Goal: Information Seeking & Learning: Learn about a topic

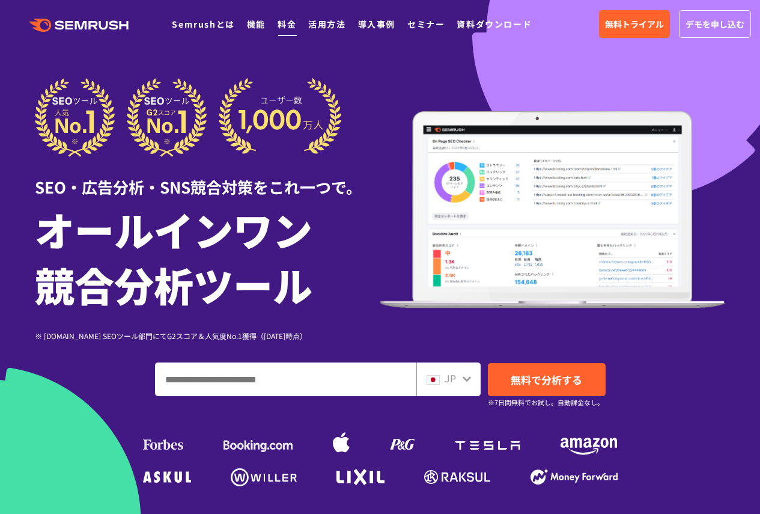
click at [284, 22] on link "料金" at bounding box center [287, 24] width 19 height 12
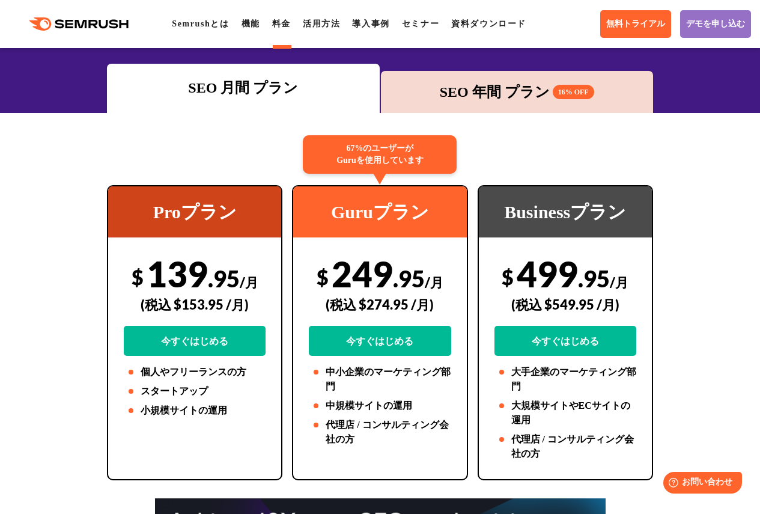
click at [472, 91] on div "SEO 年間 プラン 16% OFF" at bounding box center [517, 92] width 260 height 22
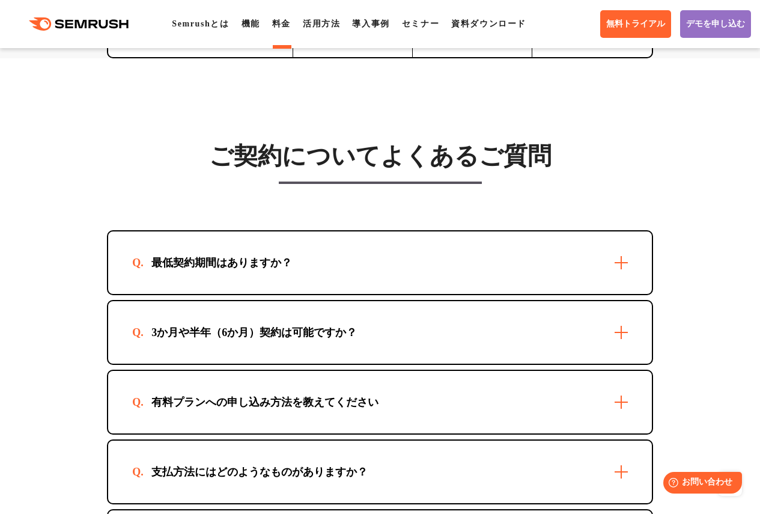
scroll to position [3686, 0]
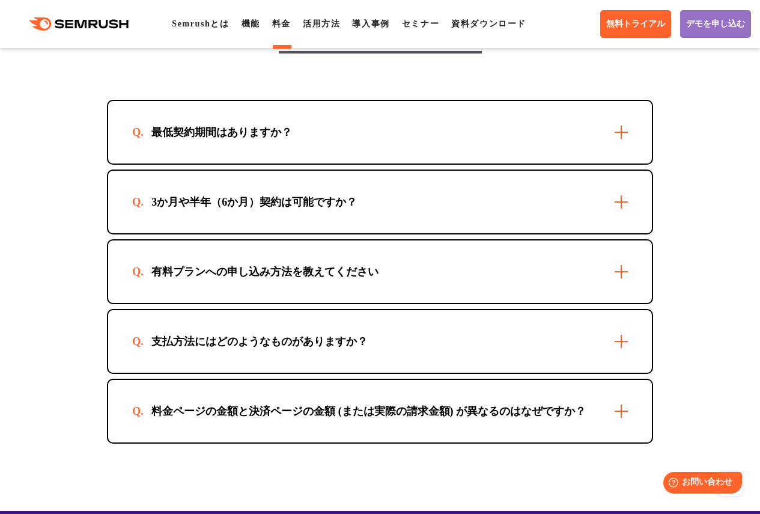
click at [403, 163] on div "最低契約期間はありますか？" at bounding box center [380, 132] width 544 height 63
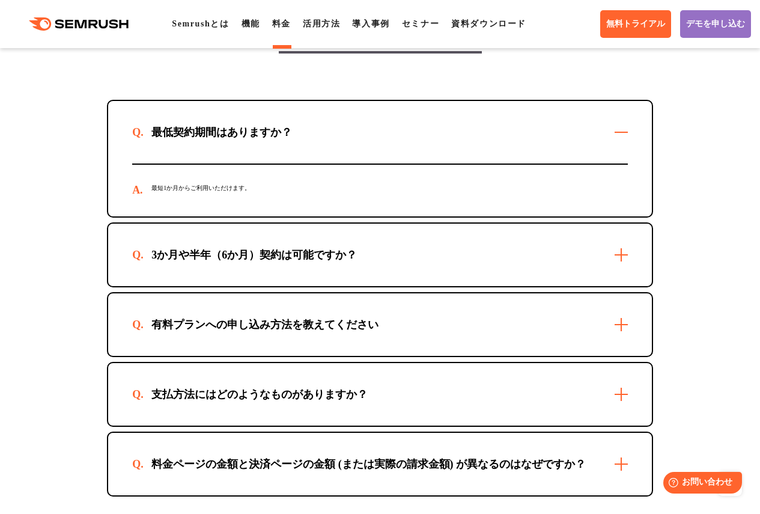
click at [403, 163] on div "最低契約期間はありますか？" at bounding box center [380, 132] width 544 height 63
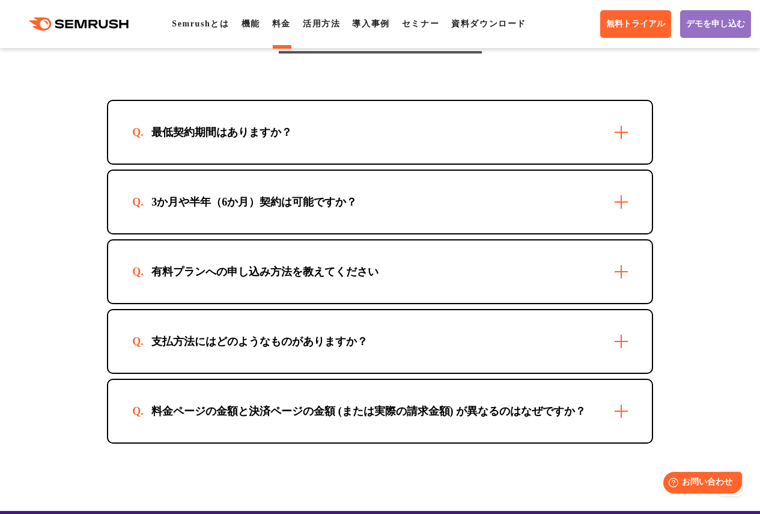
click at [395, 233] on div "3か月や半年（6か月）契約は可能ですか？" at bounding box center [380, 202] width 544 height 63
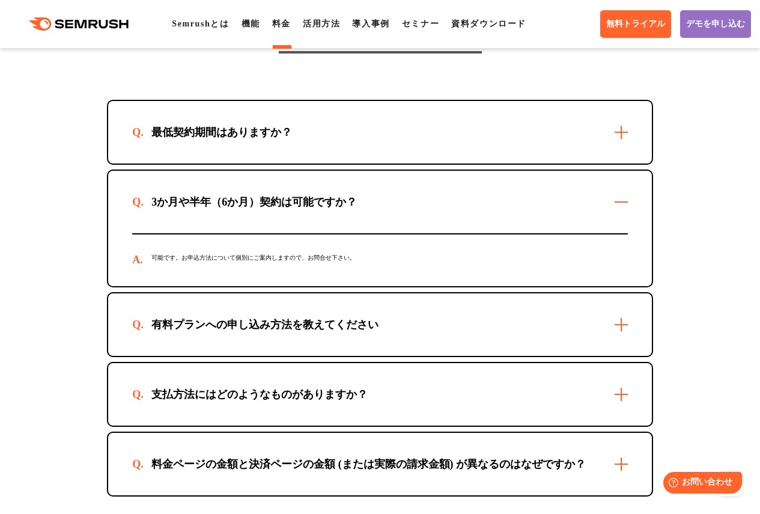
click at [395, 233] on div "3か月や半年（6か月）契約は可能ですか？" at bounding box center [380, 202] width 544 height 63
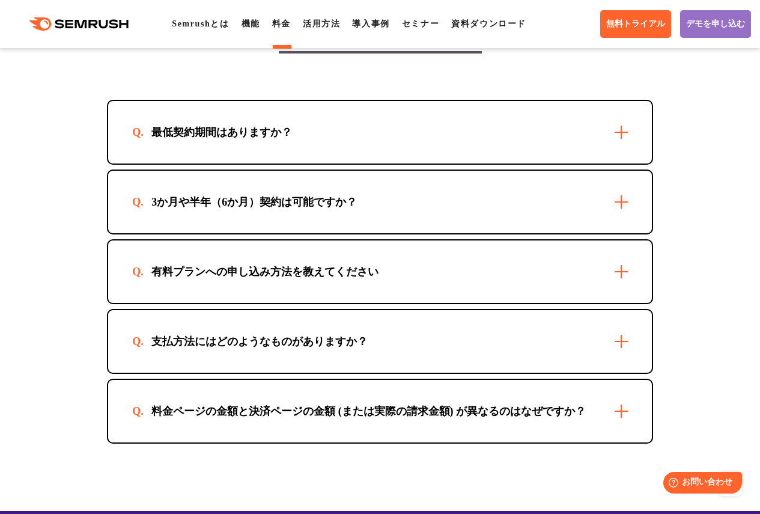
click at [379, 279] on div "有料プランへの申し込み方法を教えてください" at bounding box center [265, 271] width 266 height 14
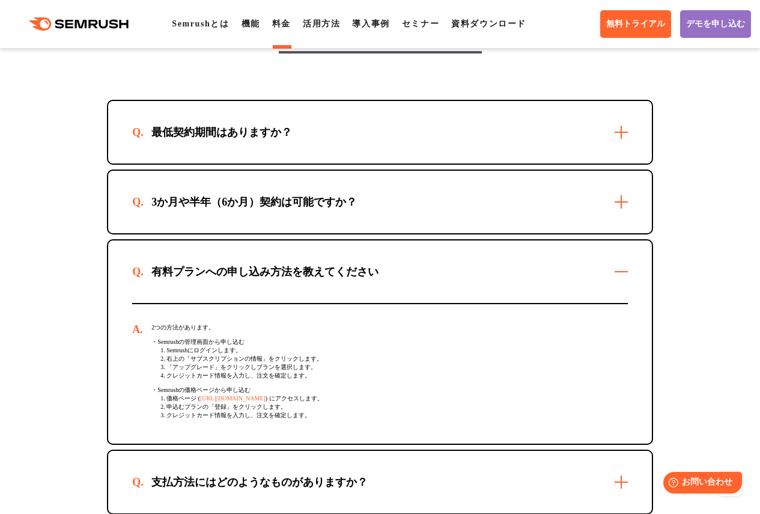
click at [379, 279] on div "有料プランへの申し込み方法を教えてください" at bounding box center [265, 271] width 266 height 14
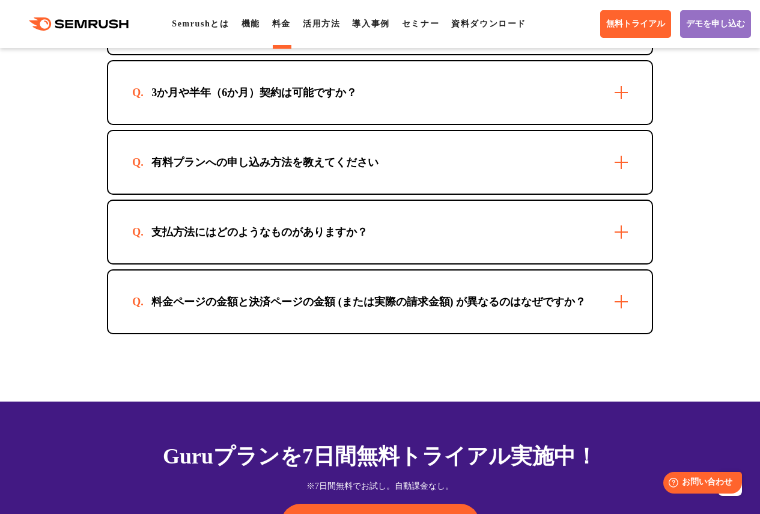
scroll to position [3847, 0]
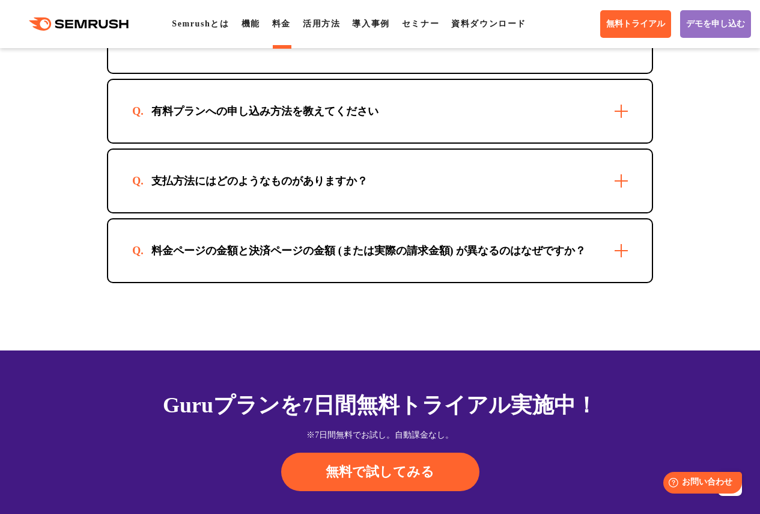
click at [368, 258] on div "料金ページの金額と決済ページの金額 (または実際の請求金額) が異なるのはなぜですか？" at bounding box center [368, 250] width 473 height 14
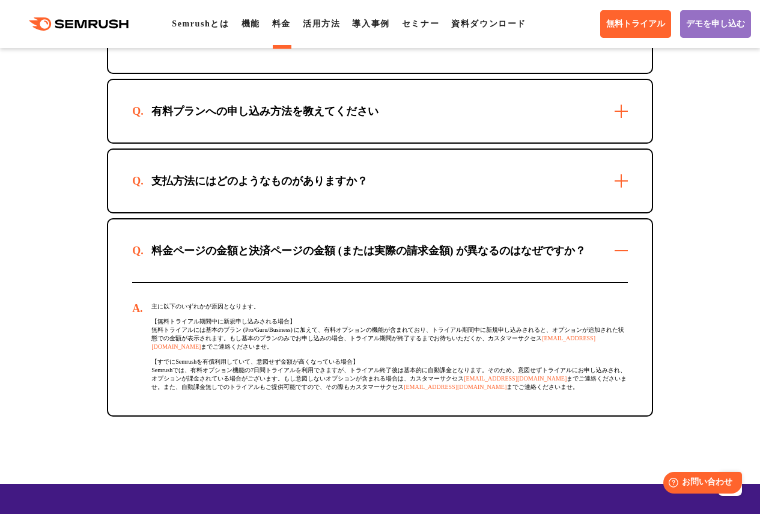
click at [370, 258] on div "料金ページの金額と決済ページの金額 (または実際の請求金額) が異なるのはなぜですか？" at bounding box center [368, 250] width 473 height 14
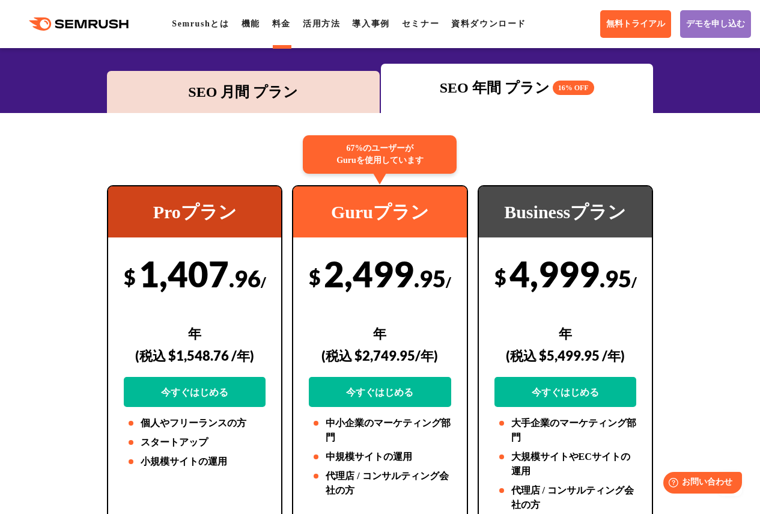
scroll to position [0, 0]
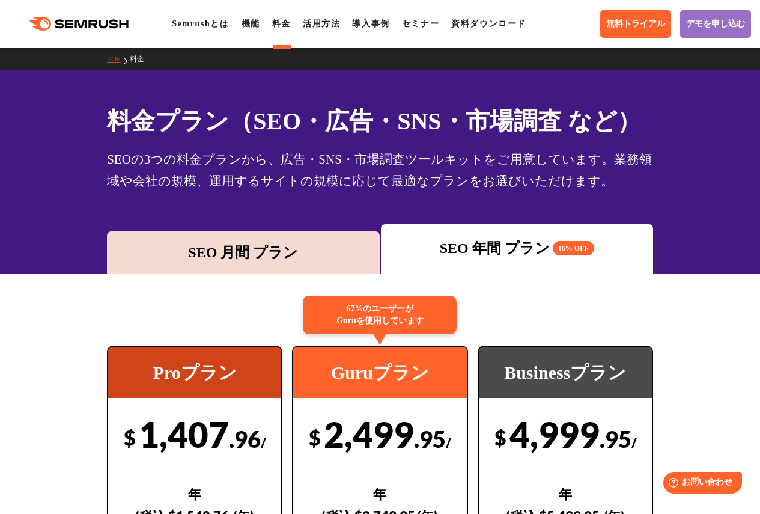
click at [284, 239] on div "SEO 月間 プラン" at bounding box center [243, 252] width 272 height 42
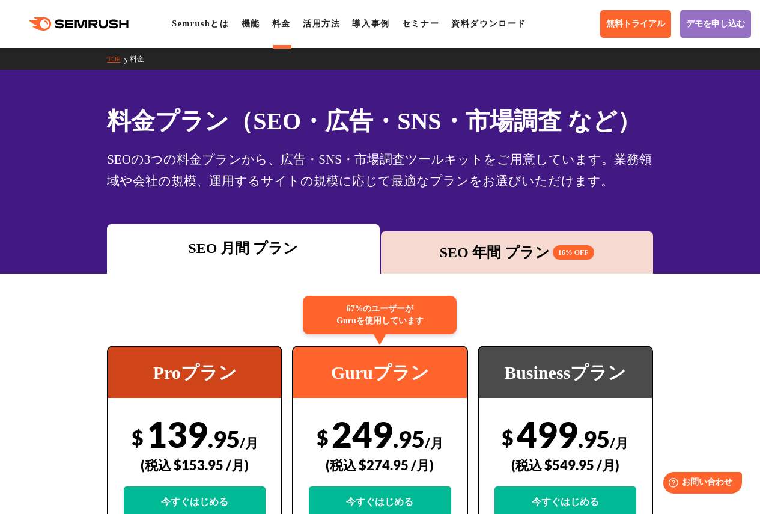
click at [281, 28] on link "料金" at bounding box center [281, 23] width 19 height 9
click at [485, 22] on link "資料ダウンロード" at bounding box center [488, 23] width 75 height 9
